Goal: Information Seeking & Learning: Learn about a topic

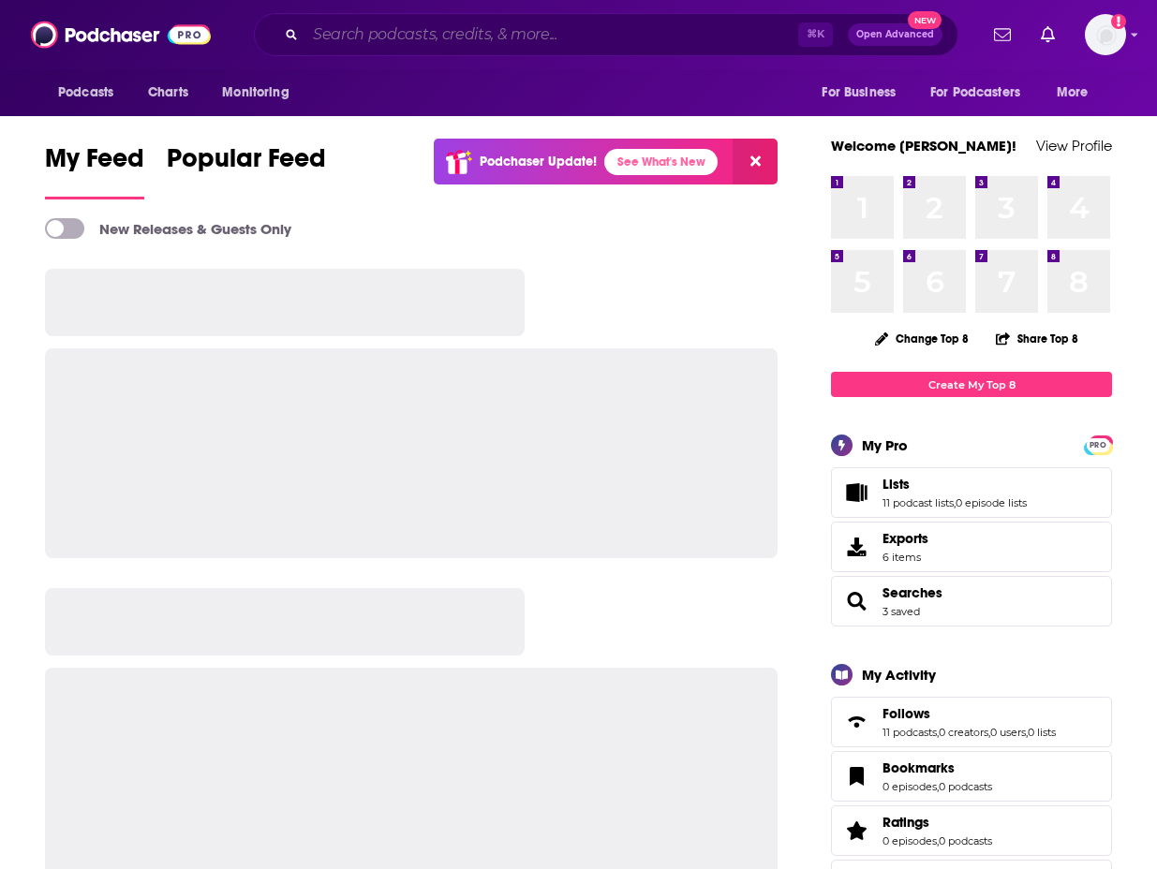
click at [440, 40] on input "Search podcasts, credits, & more..." at bounding box center [551, 35] width 493 height 30
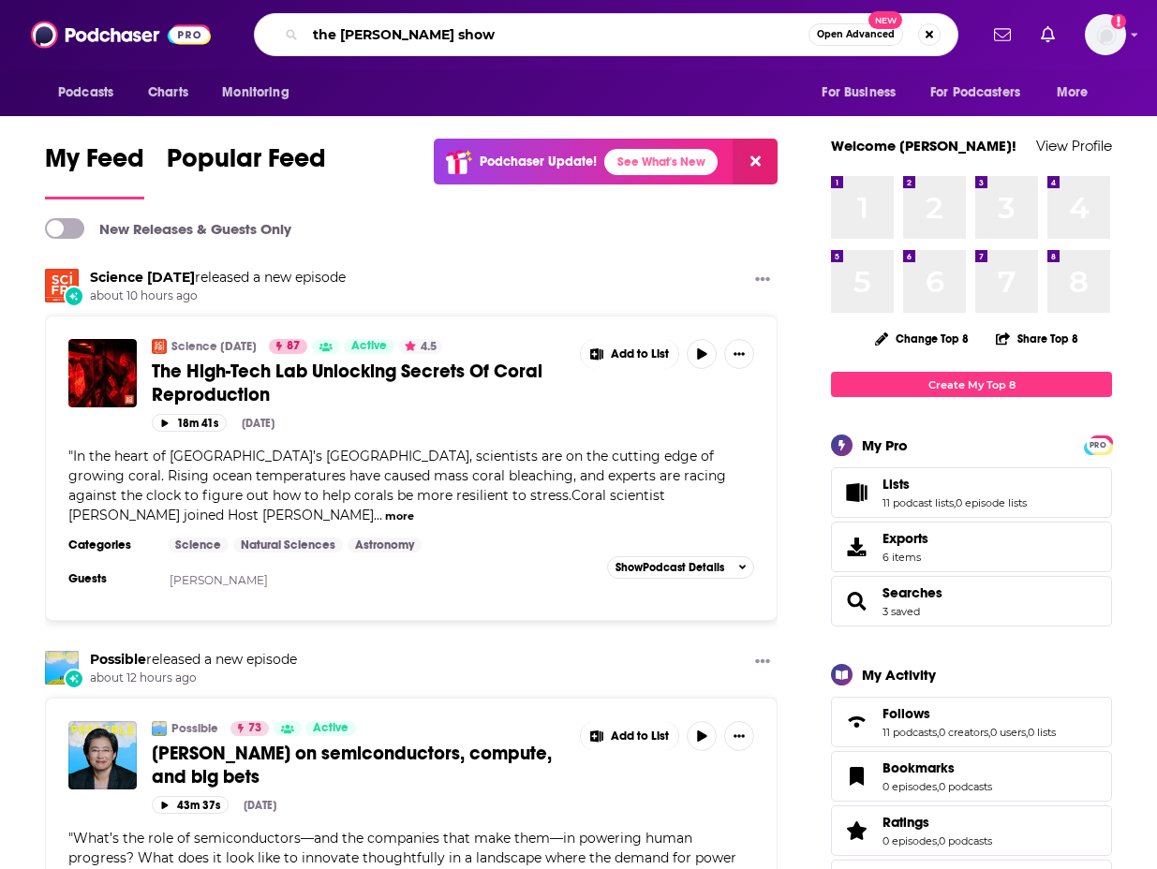
type input "the [PERSON_NAME] show"
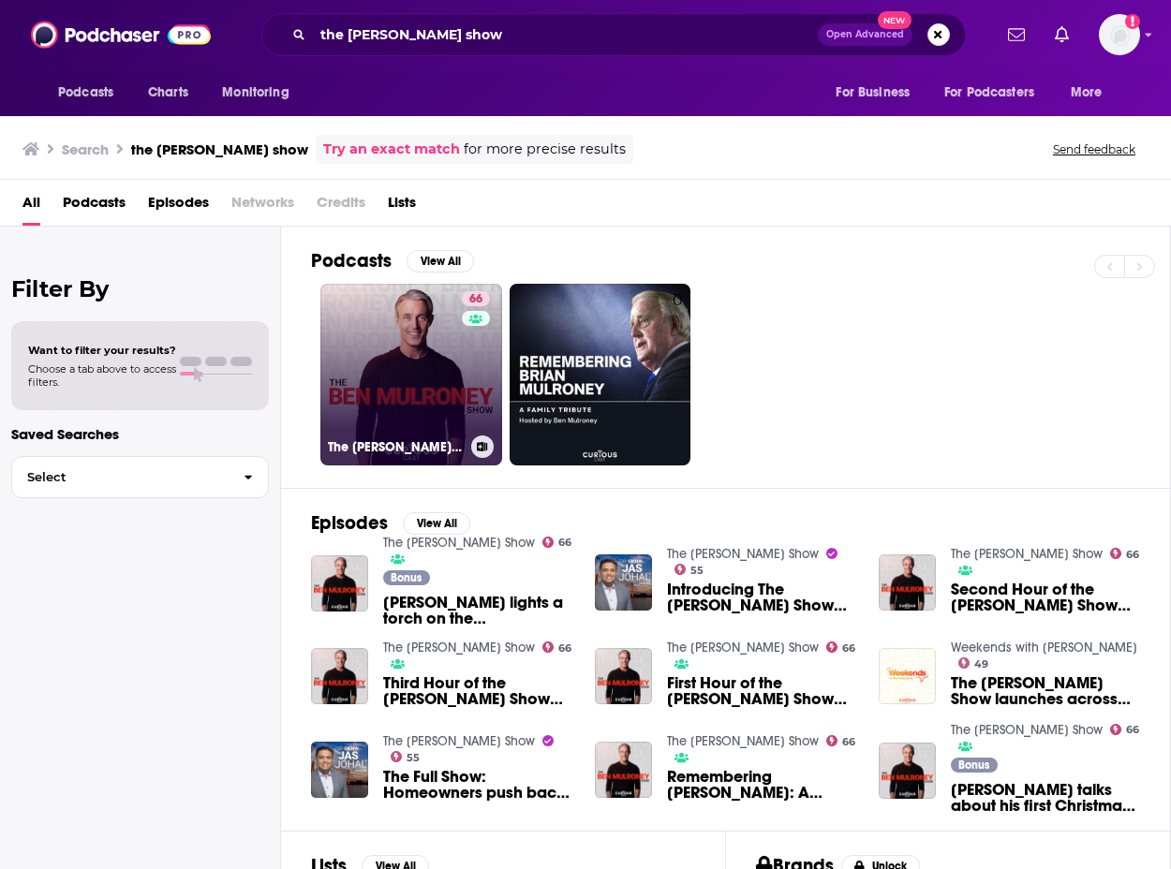
click at [436, 396] on link "66 The [PERSON_NAME] Show" at bounding box center [411, 375] width 182 height 182
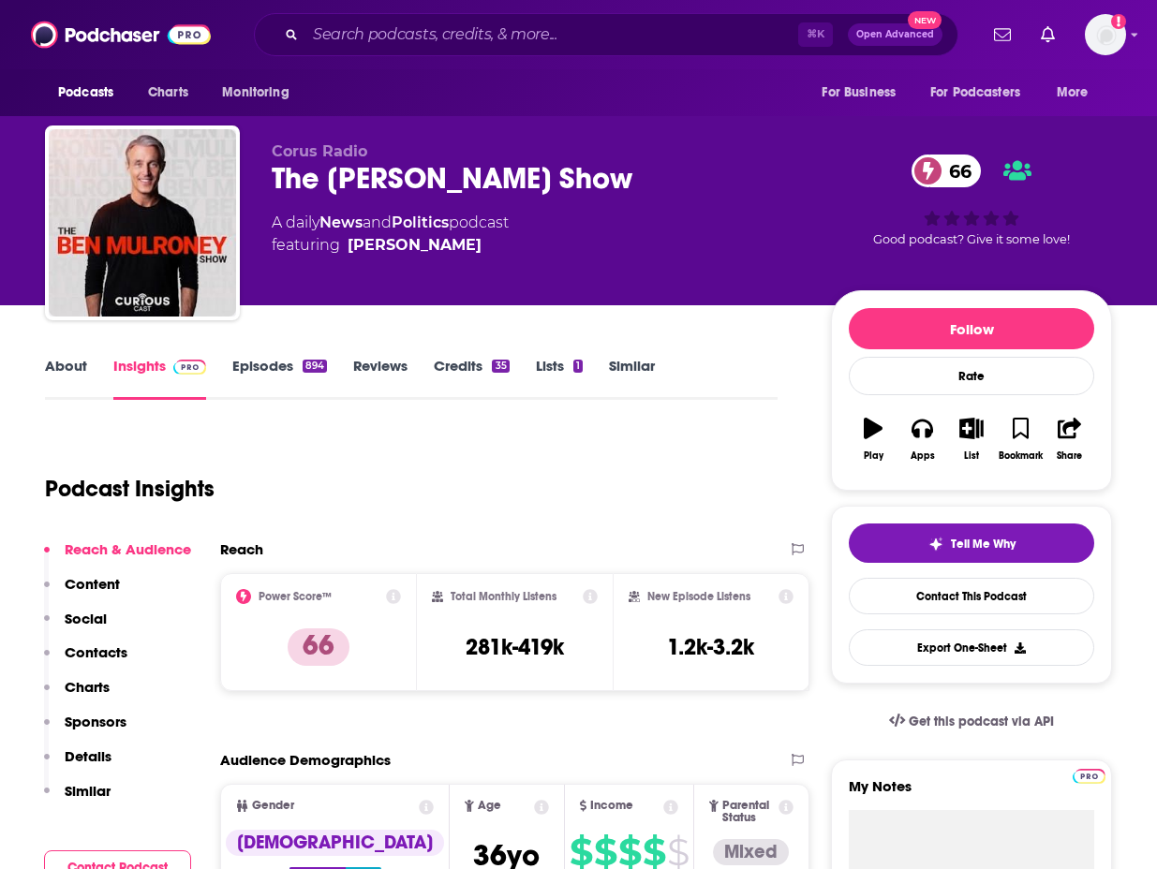
click at [245, 371] on link "Episodes 894" at bounding box center [279, 378] width 95 height 43
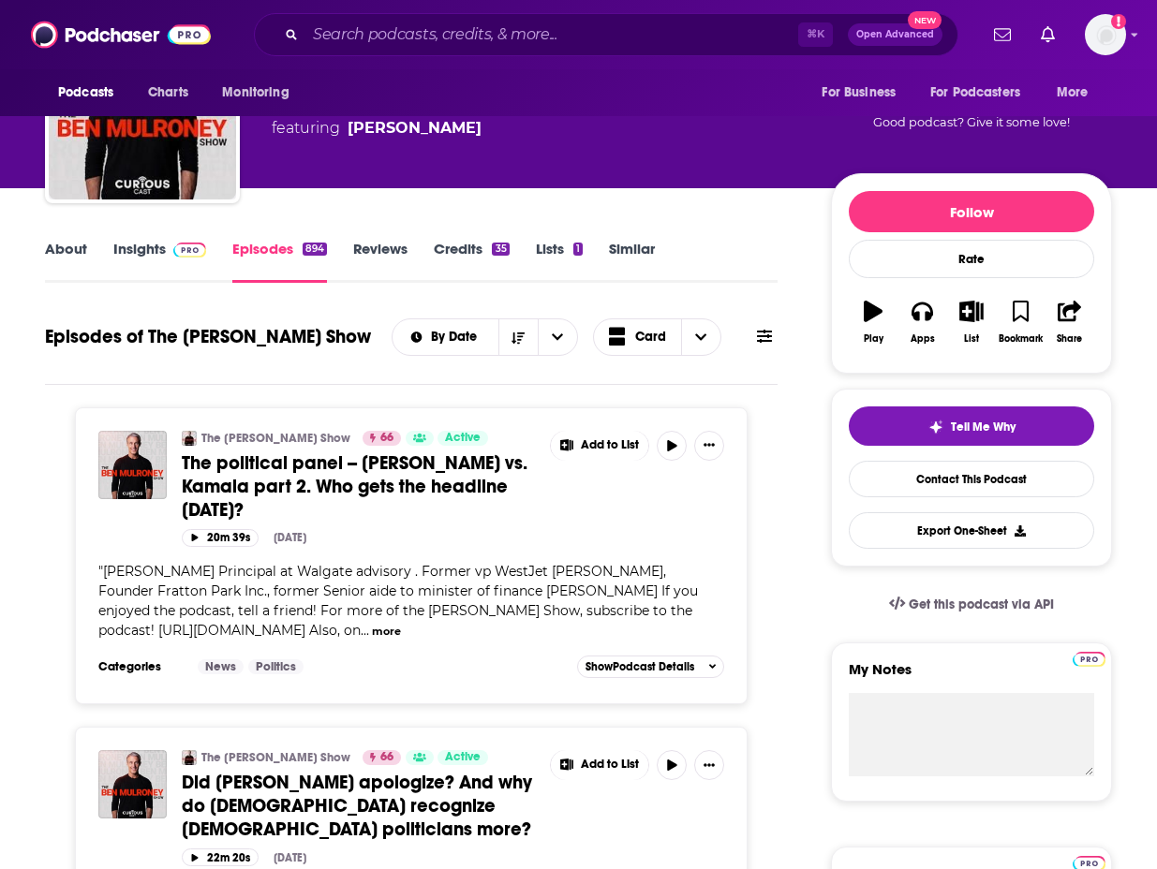
scroll to position [120, 0]
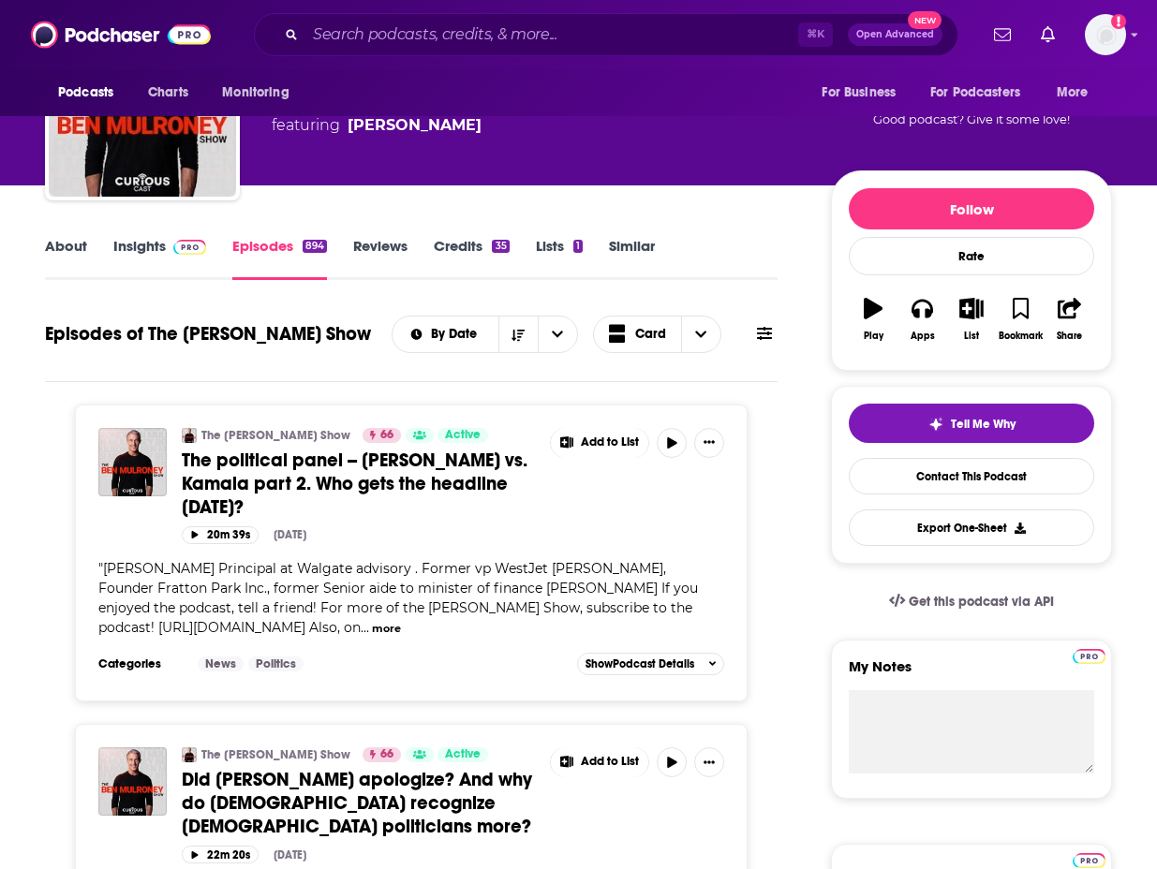
click at [759, 342] on span at bounding box center [764, 334] width 15 height 18
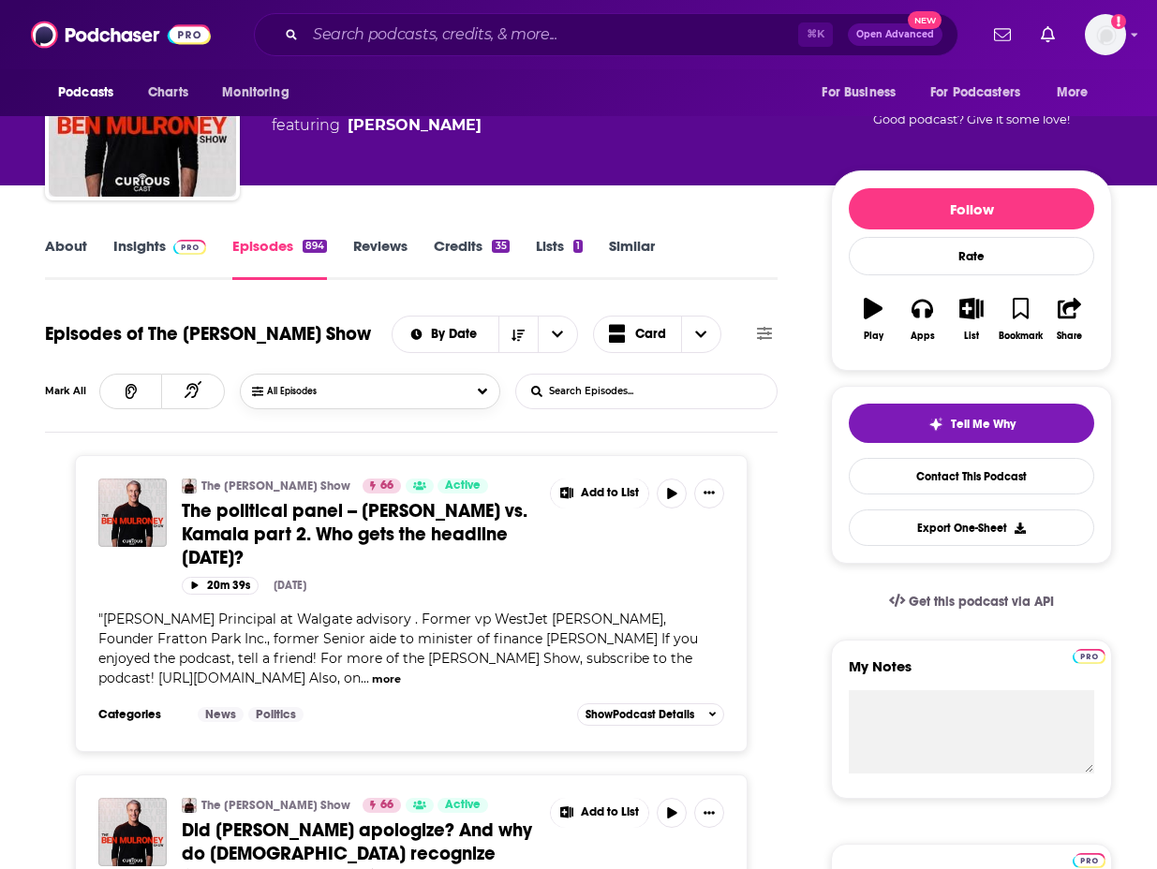
click at [412, 391] on button "All Episodes" at bounding box center [370, 392] width 260 height 36
click at [611, 393] on input "List Search Input" at bounding box center [614, 392] width 196 height 34
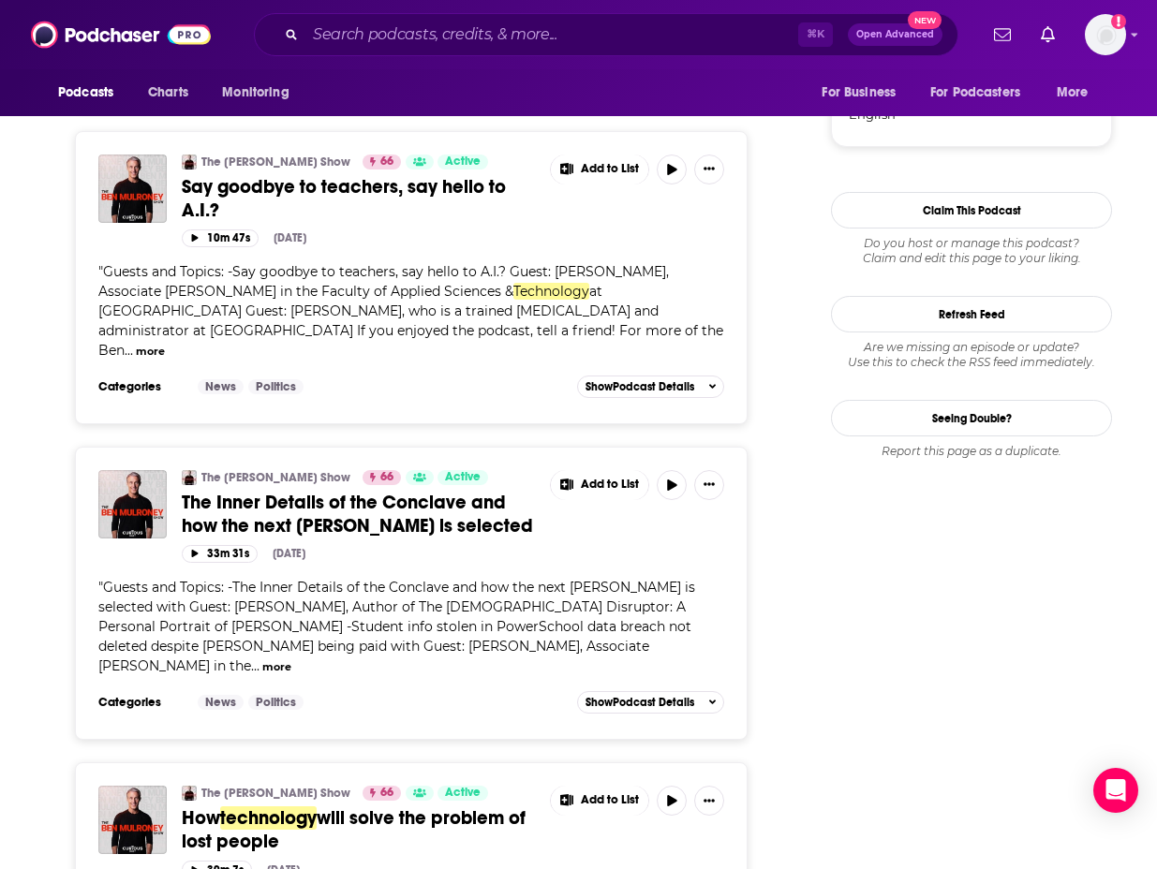
scroll to position [1922, 0]
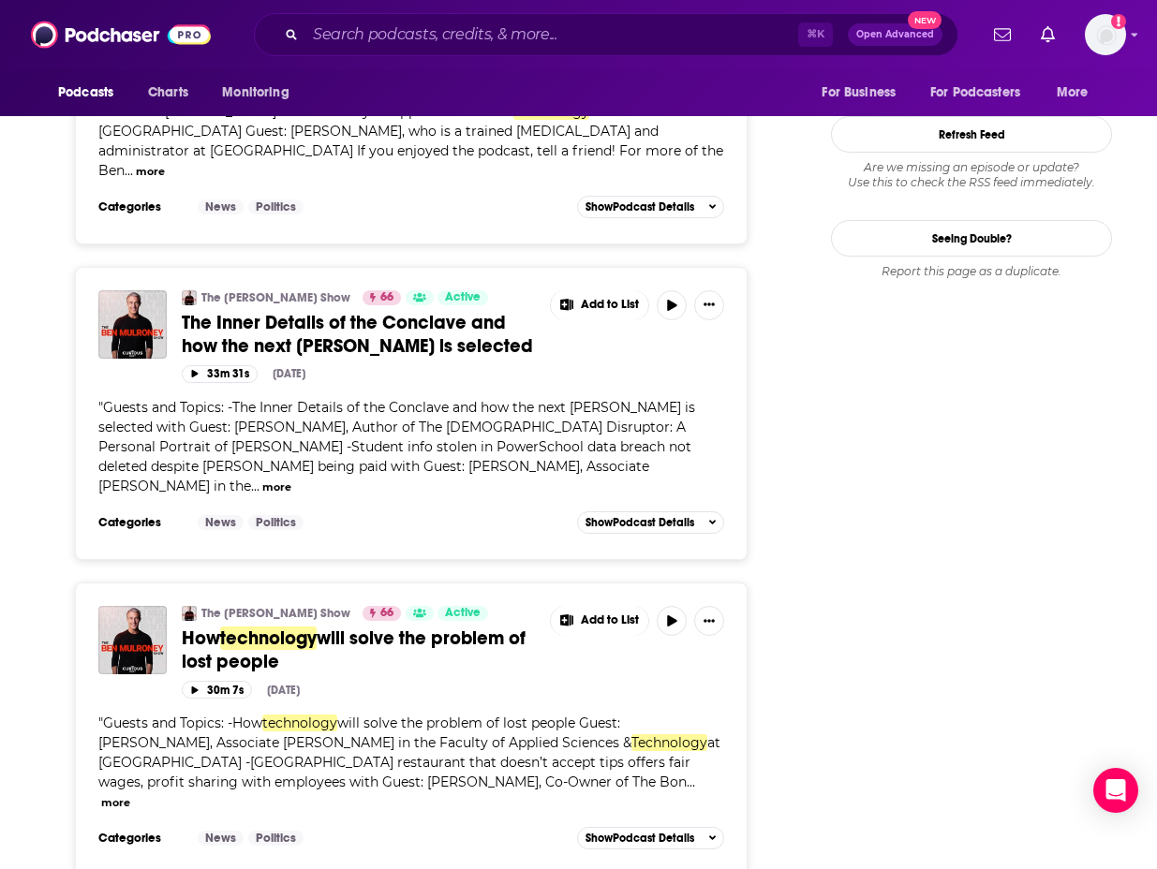
click at [686, 774] on span "..." at bounding box center [690, 782] width 8 height 17
click at [130, 795] on button "more" at bounding box center [115, 803] width 29 height 16
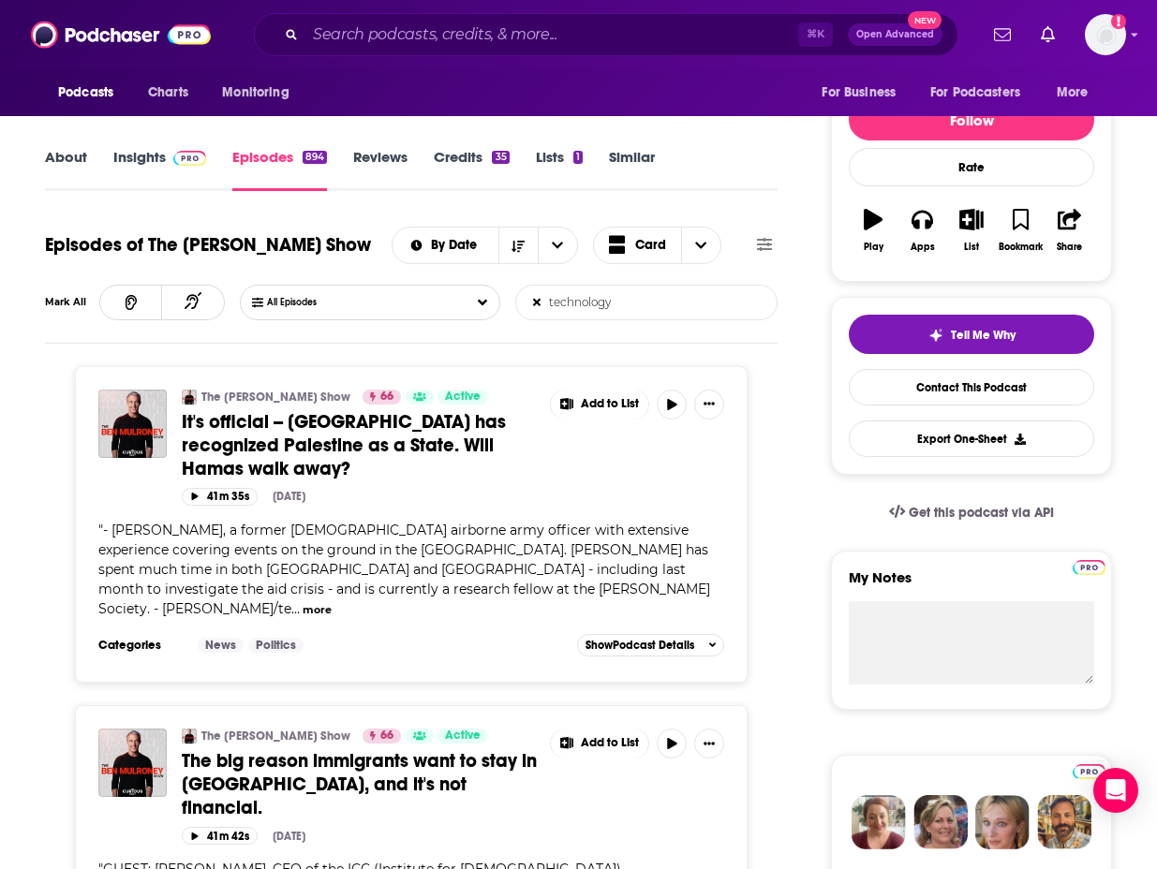
scroll to position [0, 0]
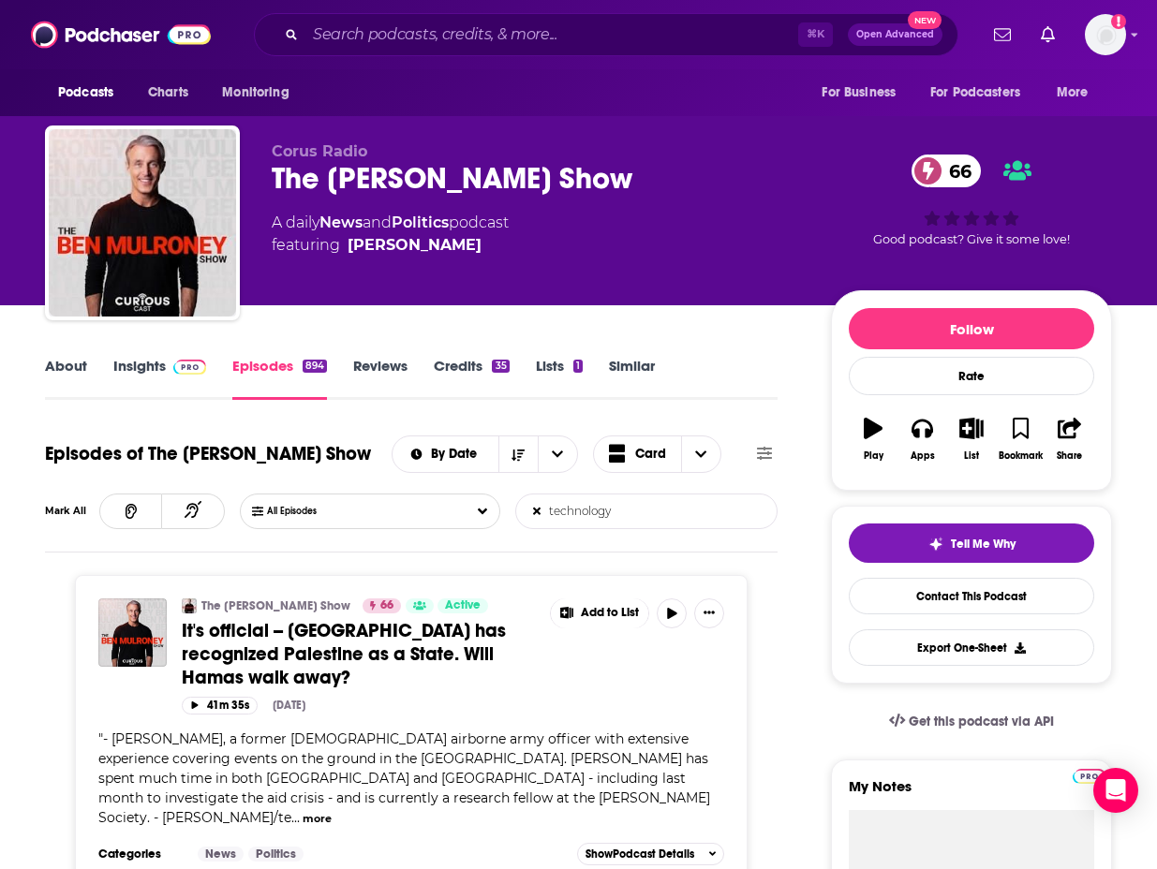
click at [609, 513] on input "technology" at bounding box center [614, 511] width 196 height 34
click at [609, 514] on input "technology" at bounding box center [614, 511] width 196 height 34
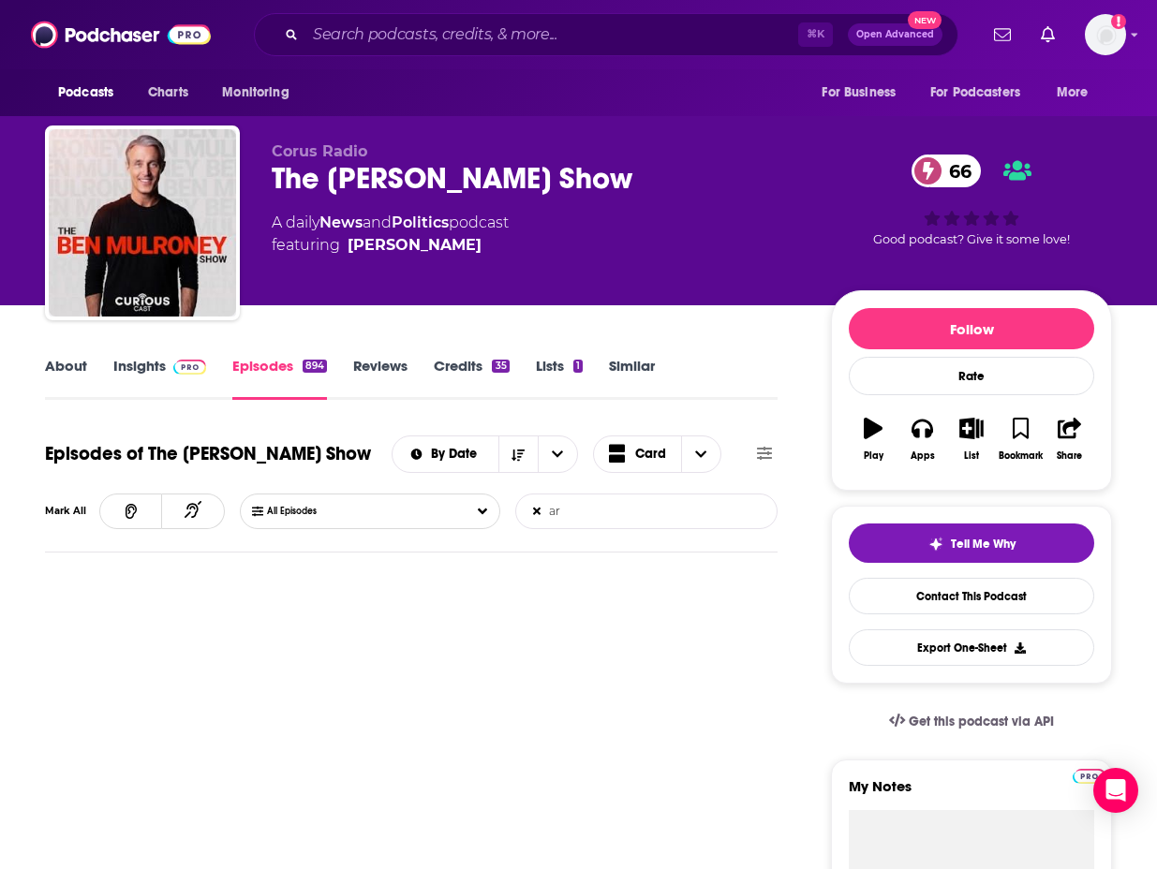
type input "a"
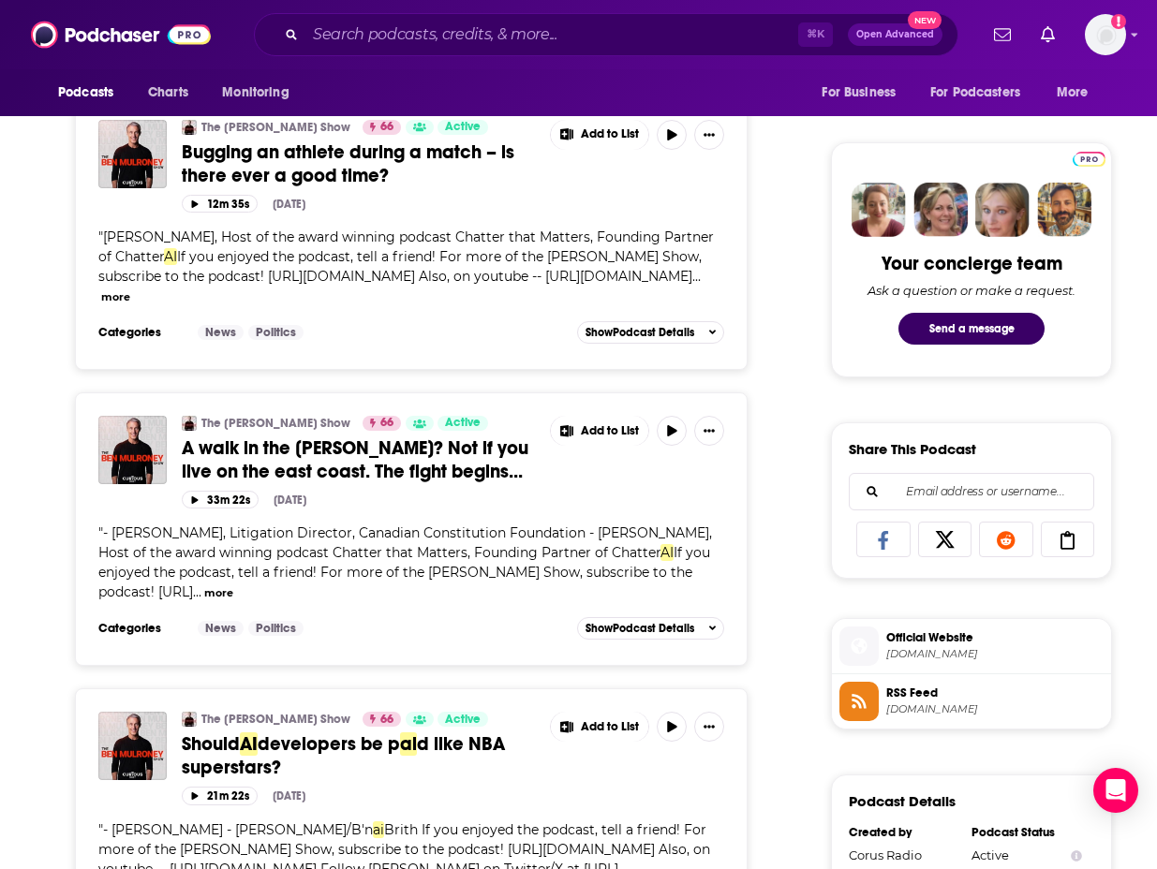
scroll to position [842, 0]
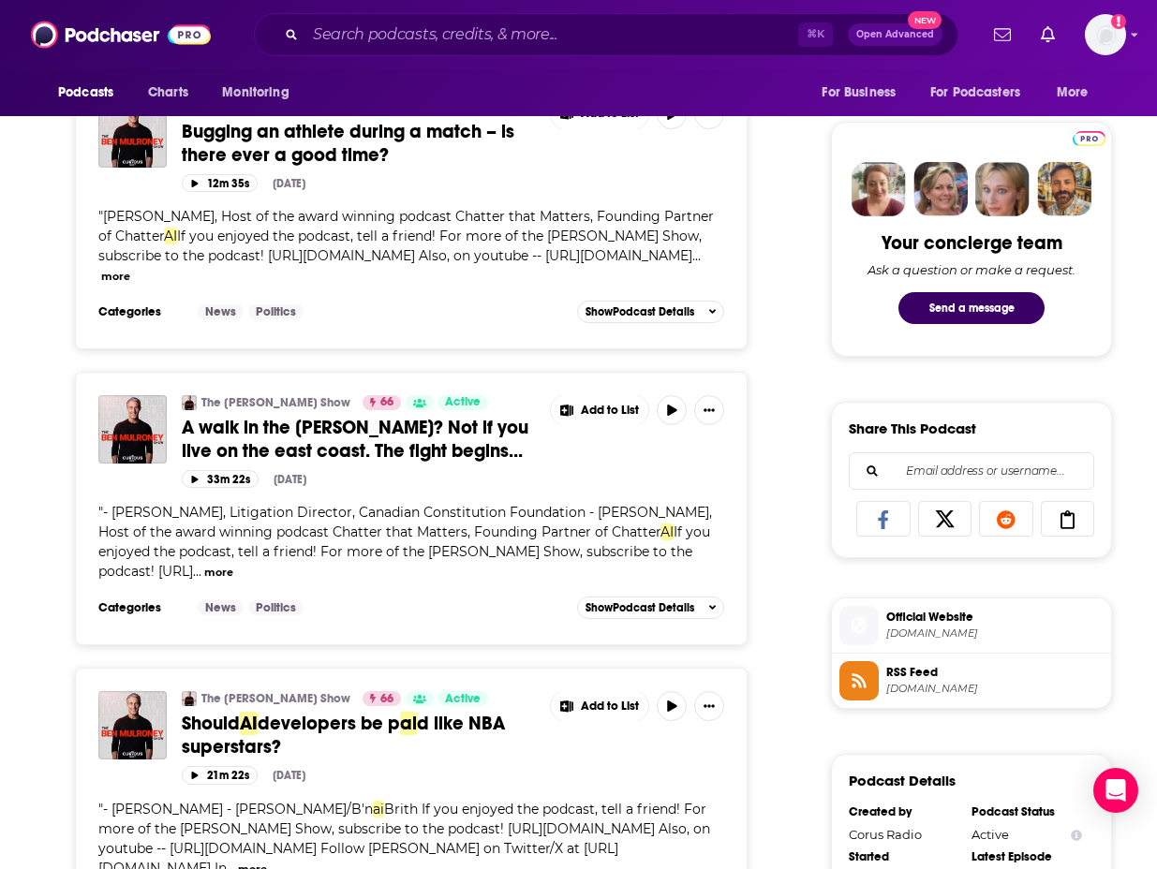
click at [233, 565] on button "more" at bounding box center [218, 573] width 29 height 16
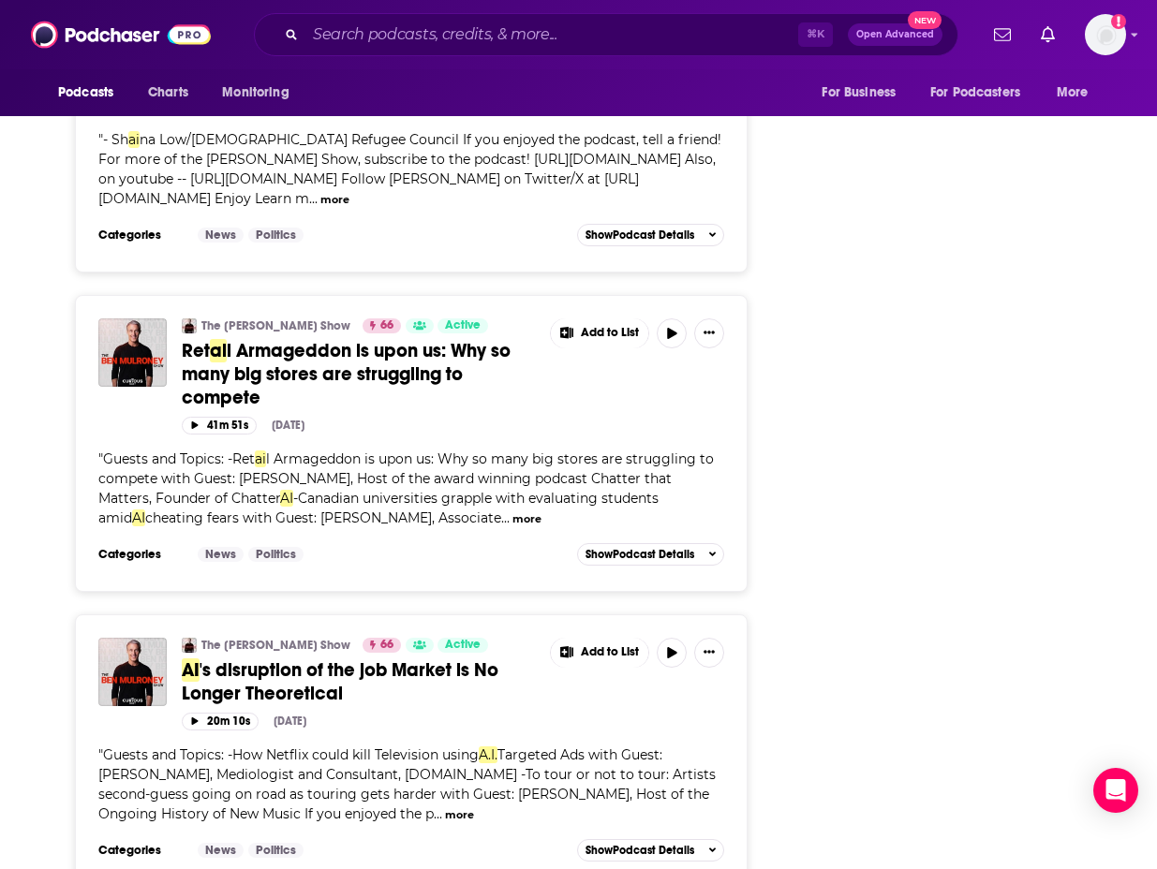
scroll to position [3418, 0]
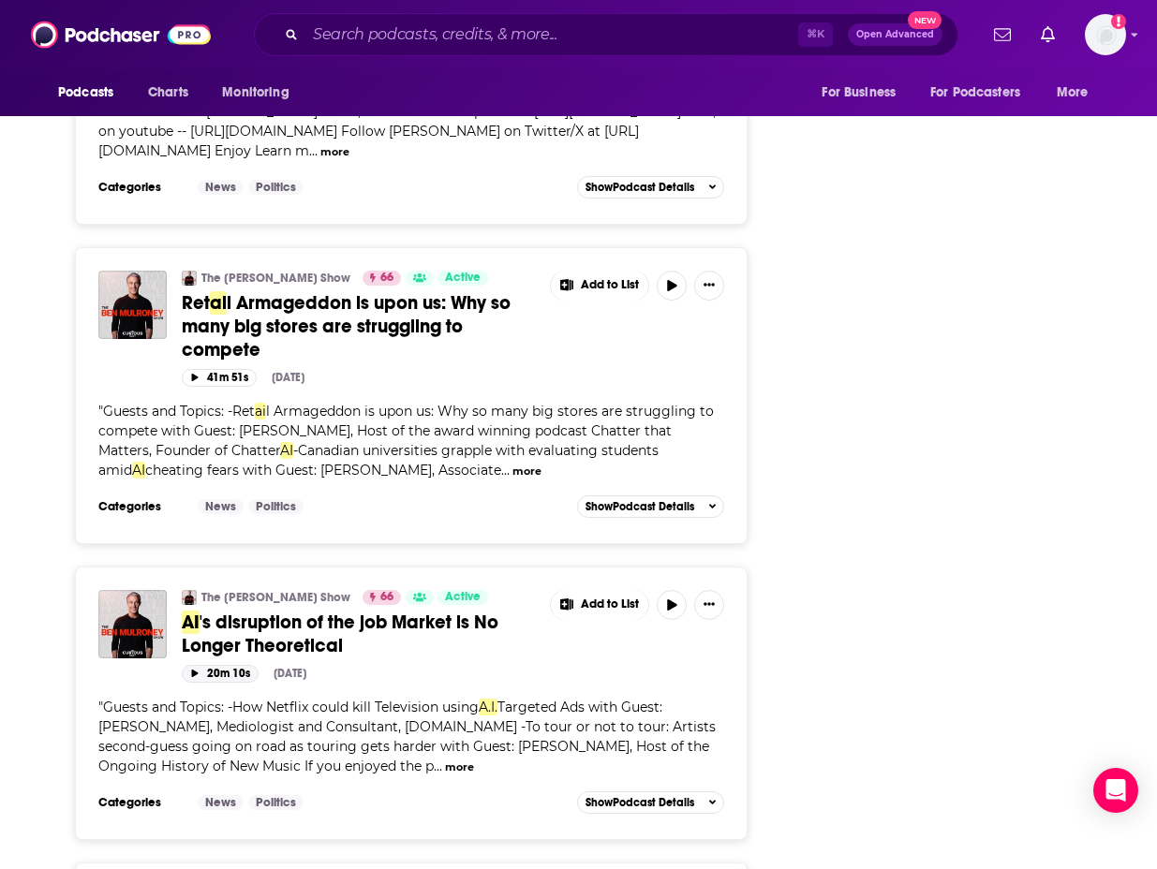
click at [197, 670] on icon "button" at bounding box center [194, 673] width 9 height 7
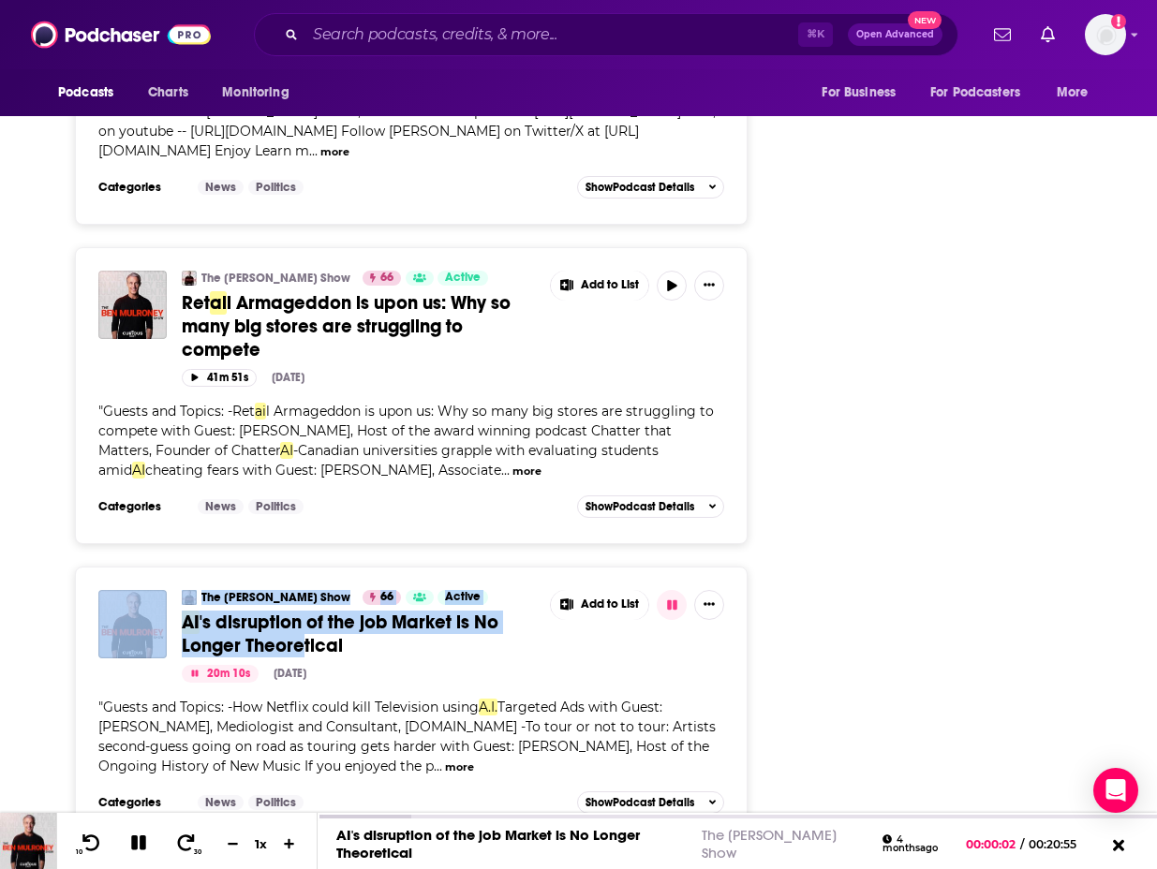
drag, startPoint x: 167, startPoint y: 587, endPoint x: 384, endPoint y: 595, distance: 217.4
click at [306, 608] on div "The [PERSON_NAME] Show 66 Active AI 's disruption of the job Market is No Longe…" at bounding box center [411, 636] width 626 height 93
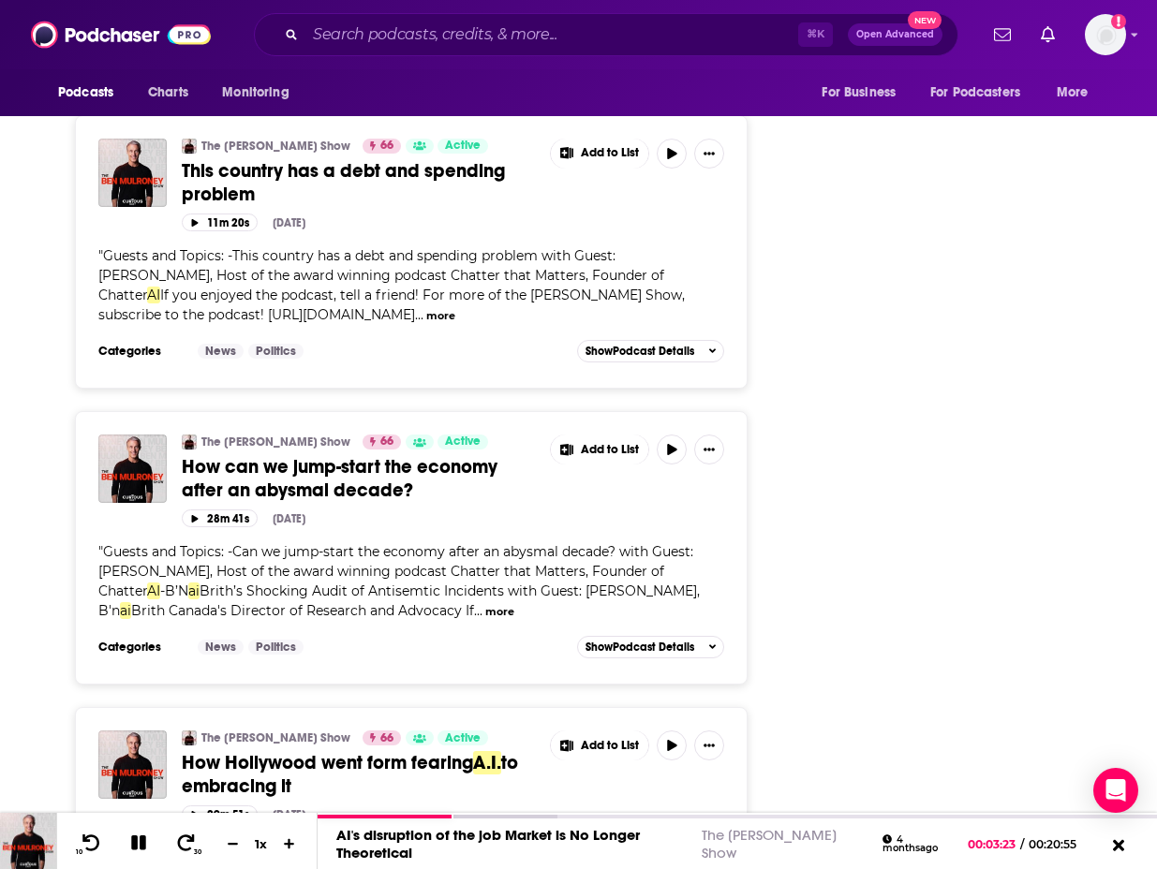
scroll to position [7361, 0]
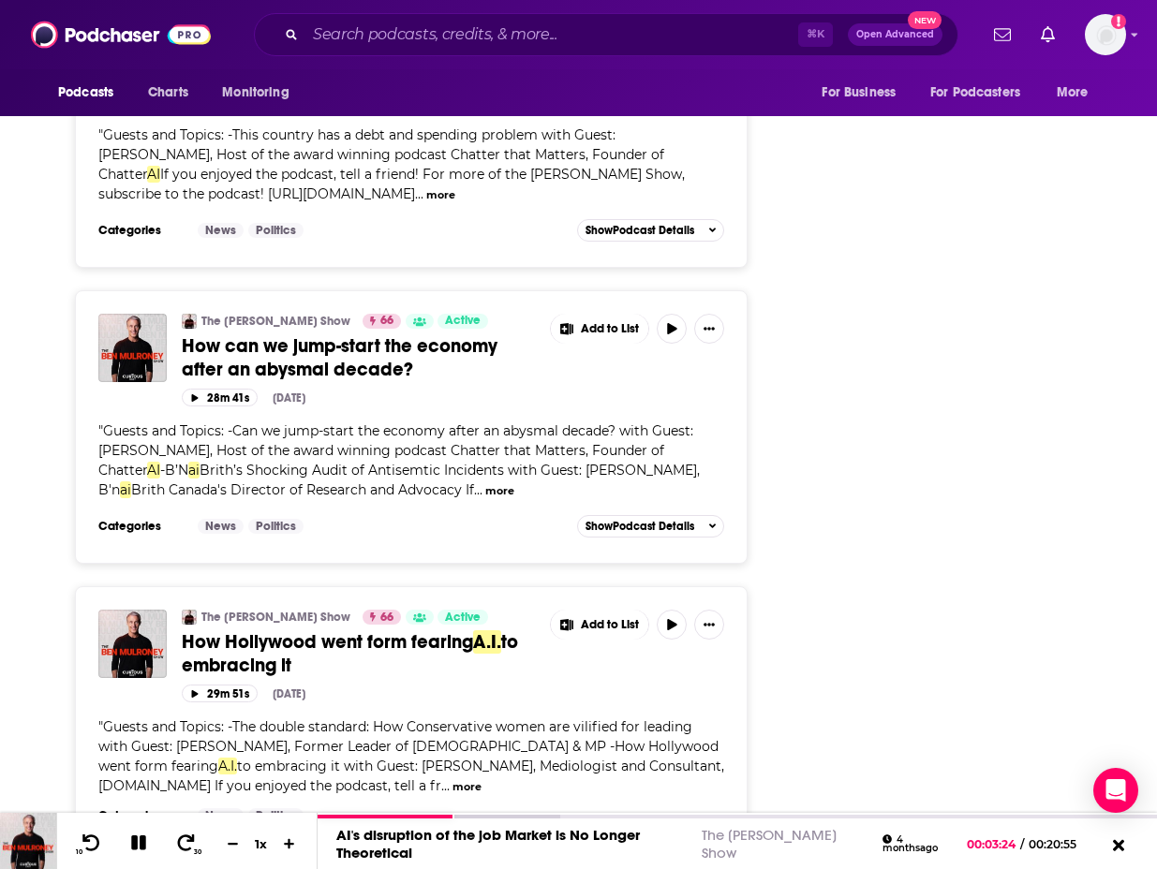
drag, startPoint x: 660, startPoint y: 768, endPoint x: 641, endPoint y: 765, distance: 18.9
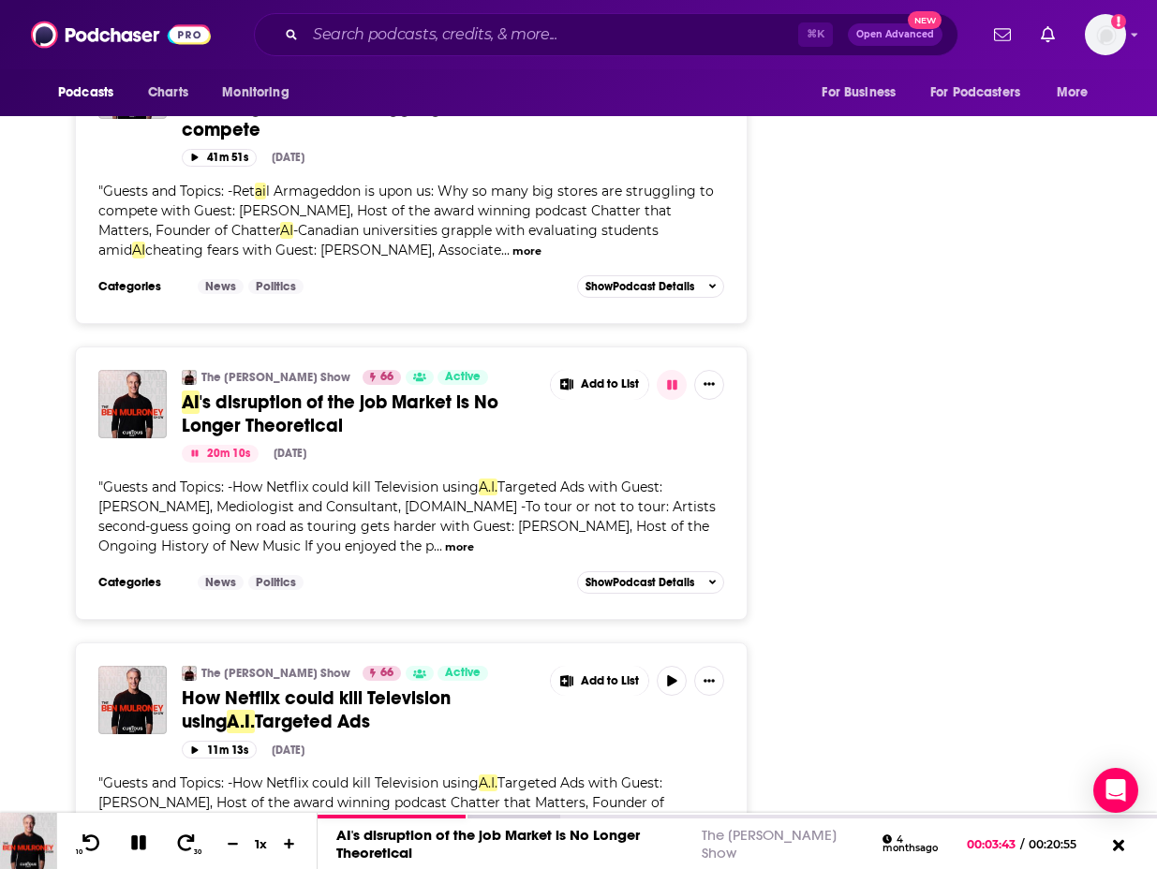
scroll to position [0, 0]
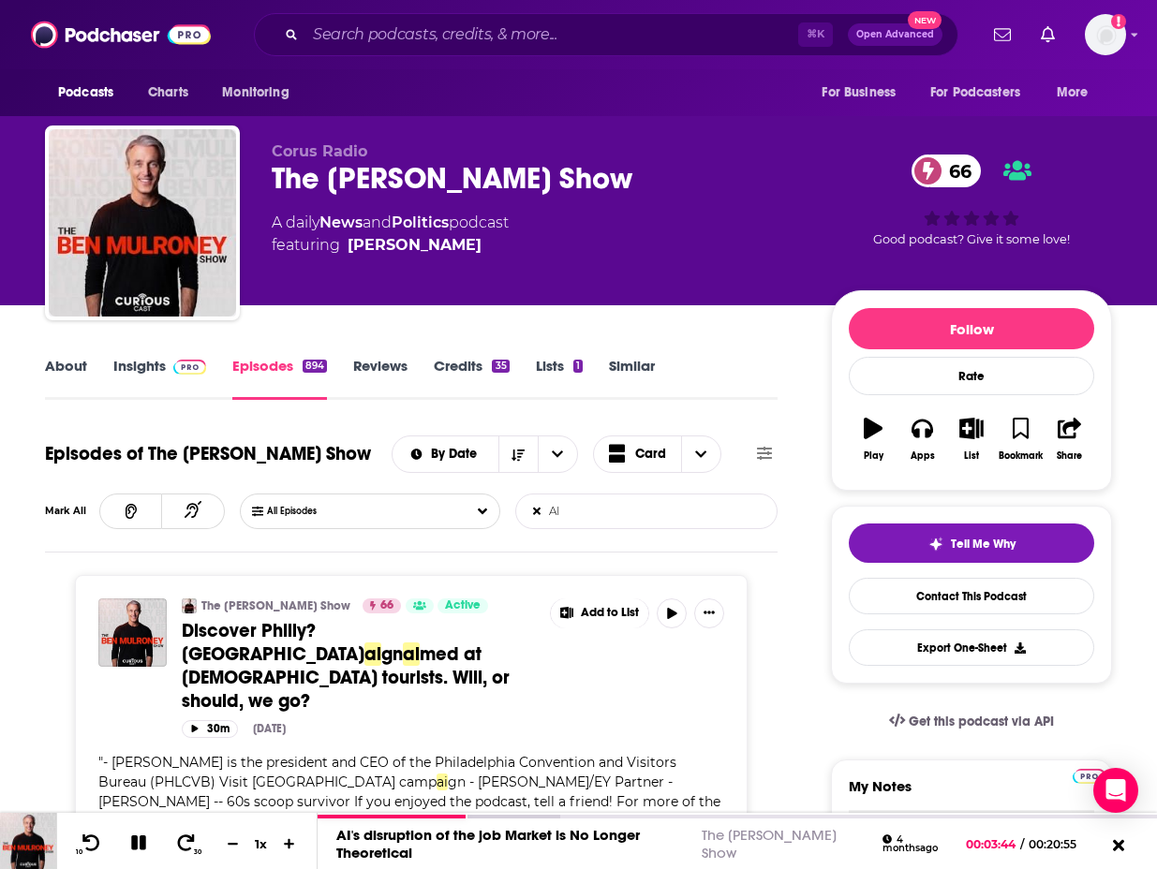
click at [625, 525] on input "AI" at bounding box center [614, 511] width 196 height 34
click at [621, 521] on input "AI" at bounding box center [614, 511] width 196 height 34
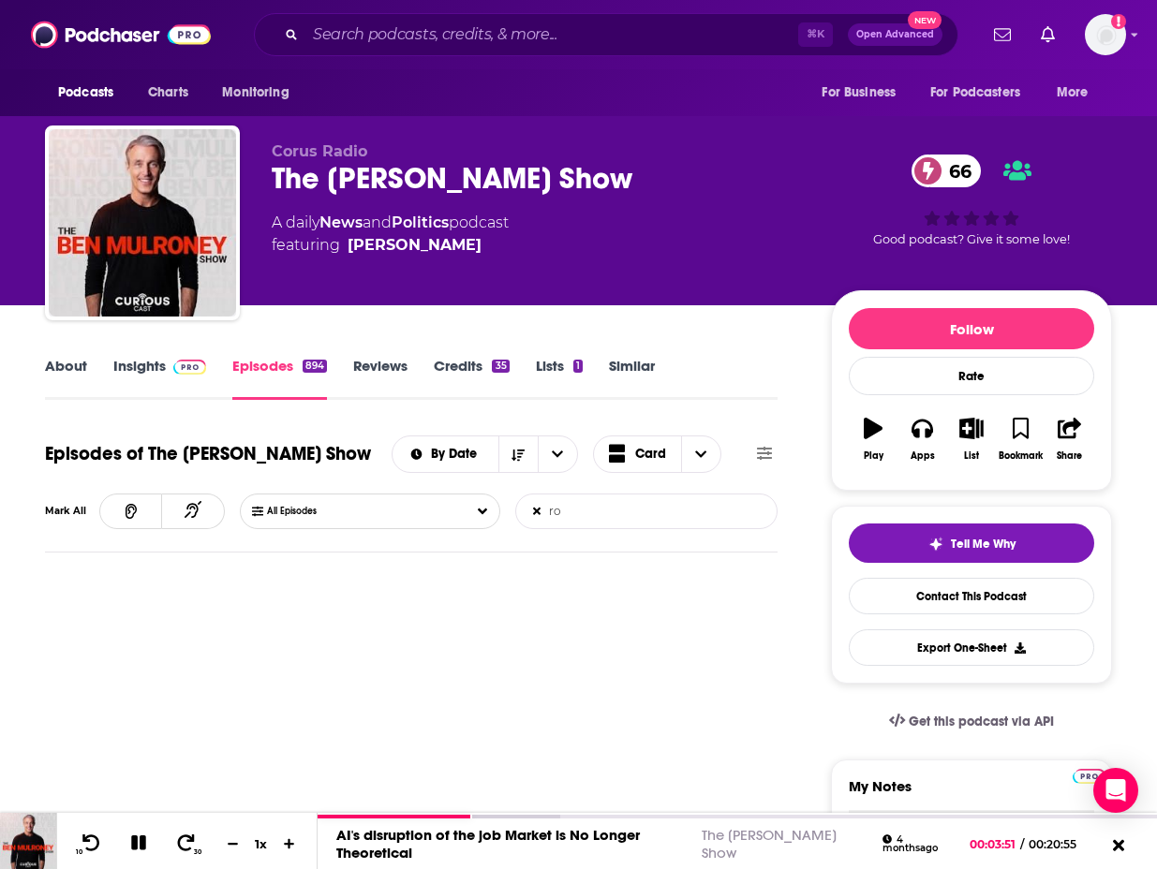
type input "r"
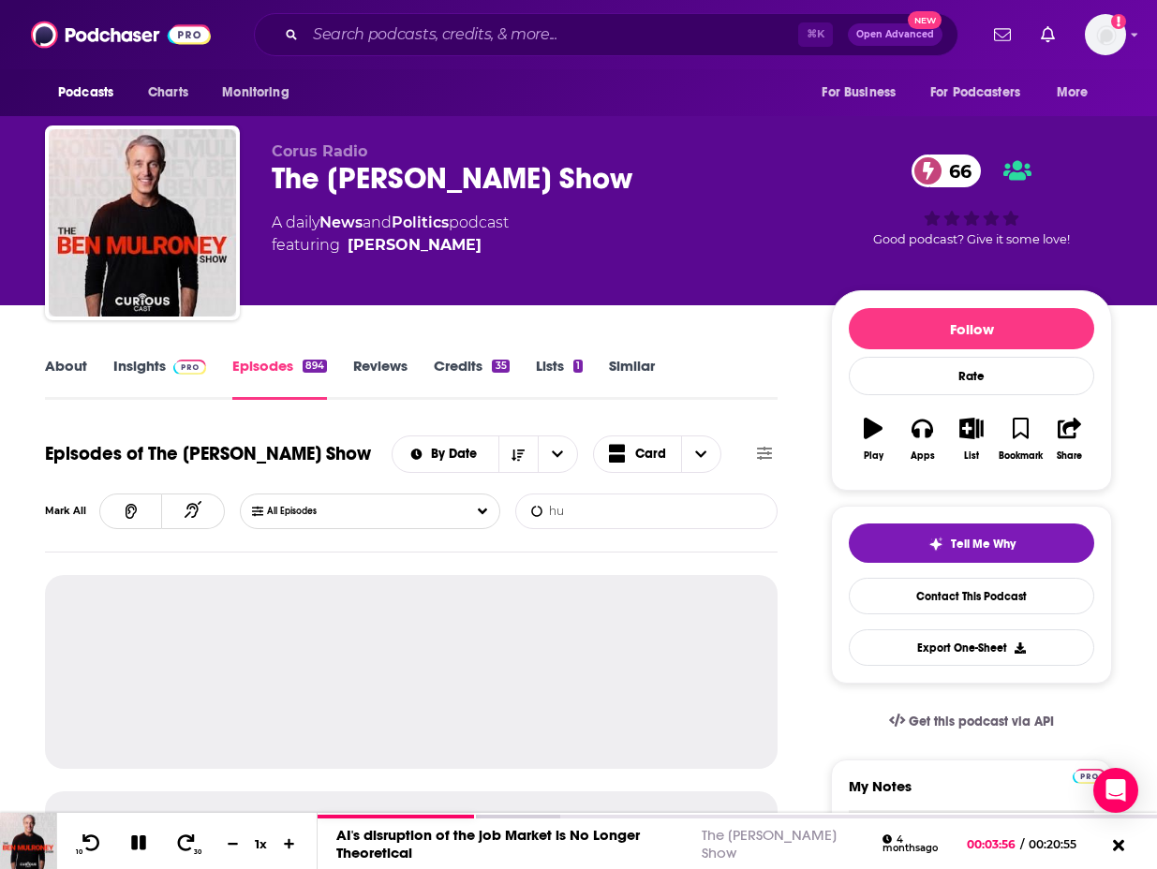
type input "h"
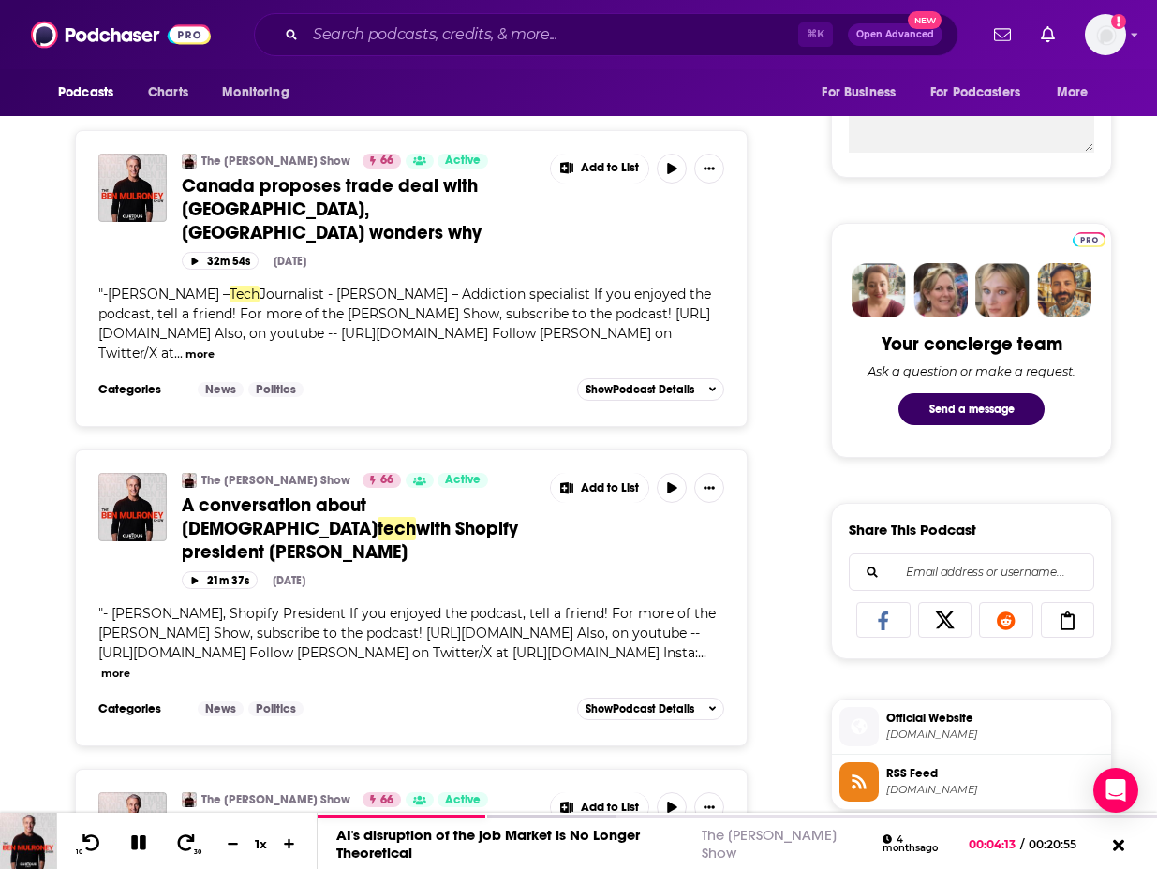
scroll to position [755, 0]
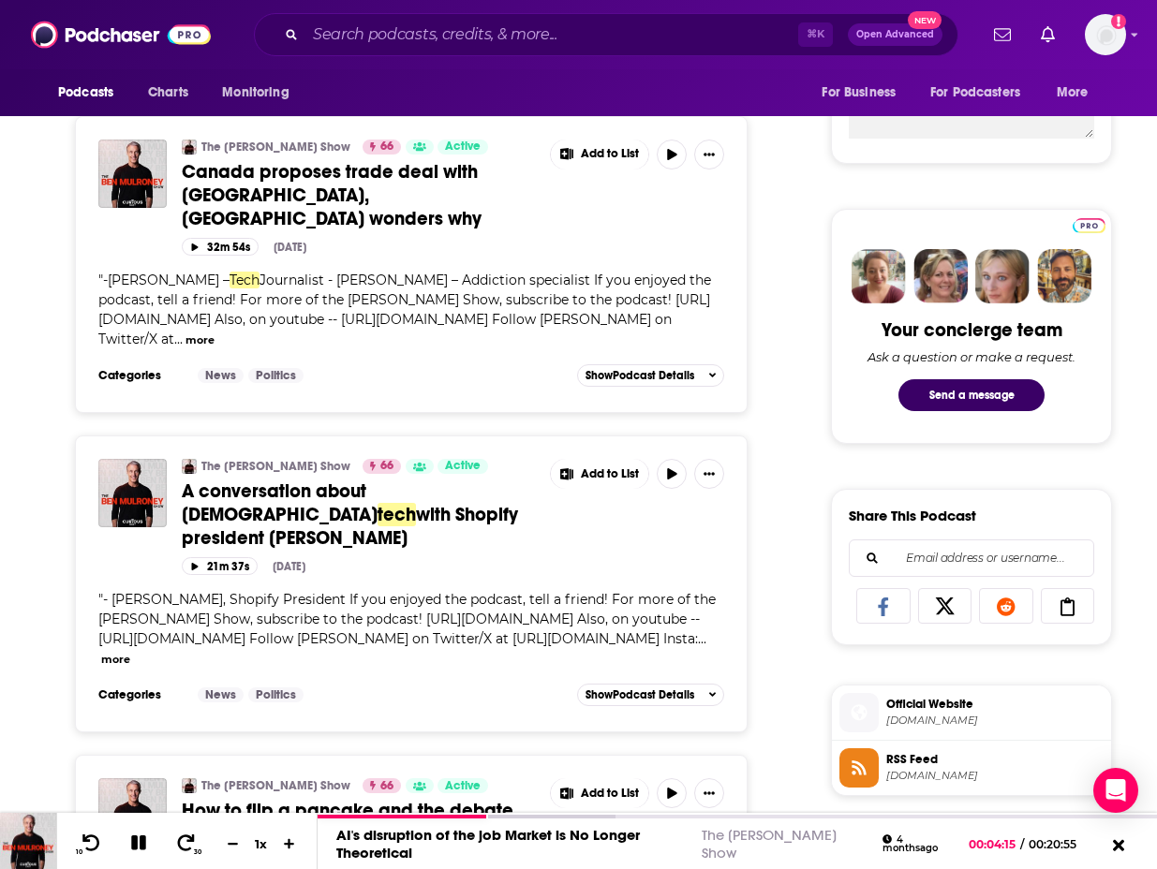
type input "tech"
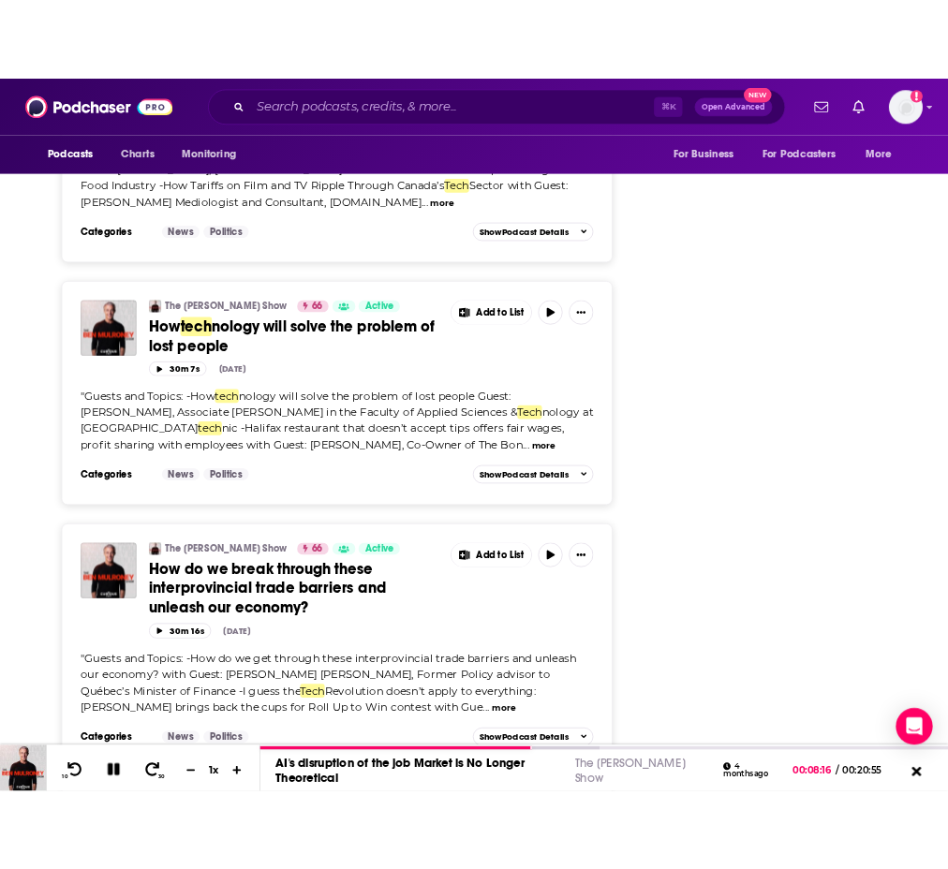
scroll to position [3395, 0]
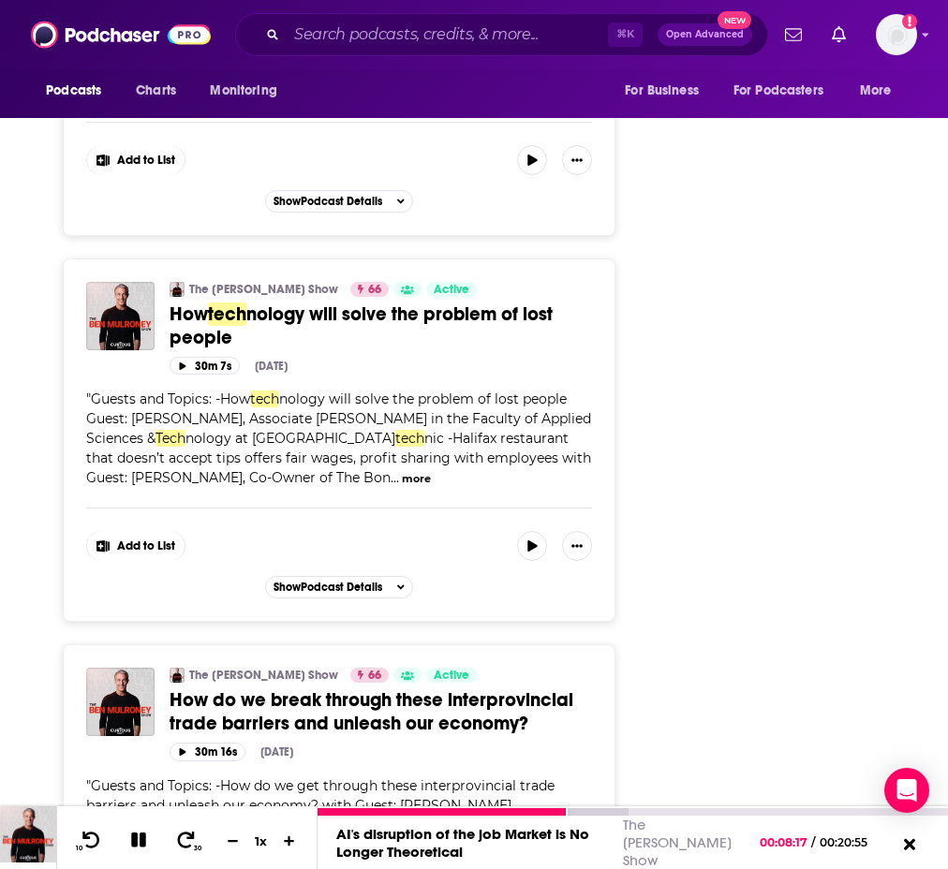
click at [138, 843] on icon at bounding box center [139, 840] width 22 height 17
